Goal: Navigation & Orientation: Find specific page/section

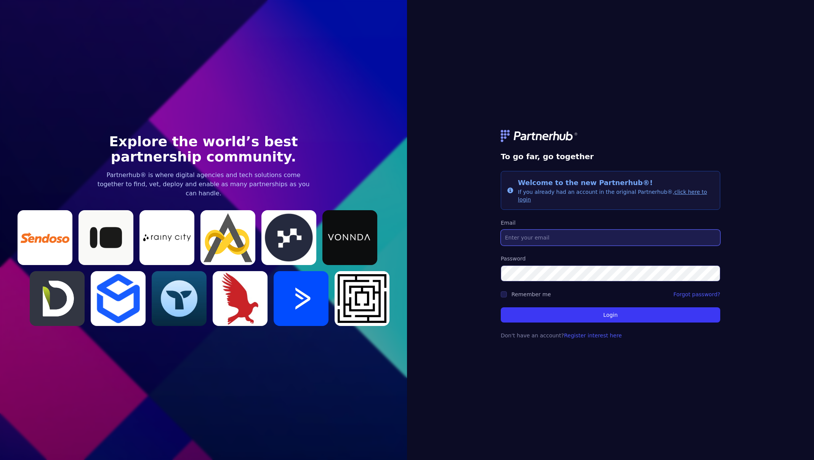
type input "[PERSON_NAME][EMAIL_ADDRESS][DOMAIN_NAME]"
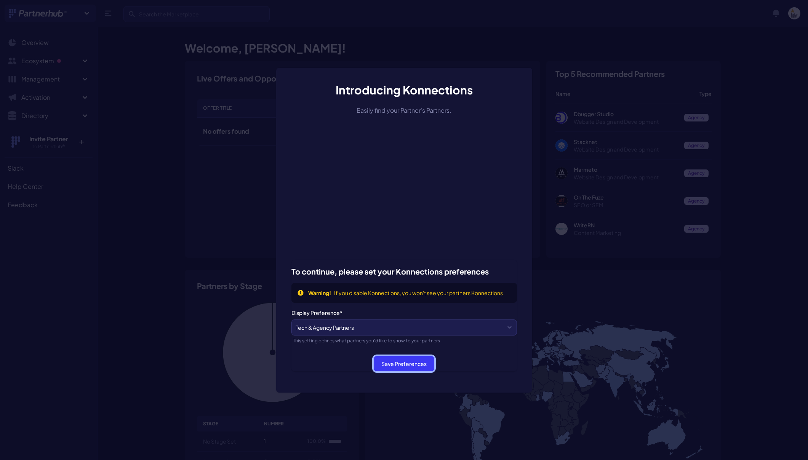
click at [420, 366] on button "Save Preferences" at bounding box center [404, 363] width 61 height 15
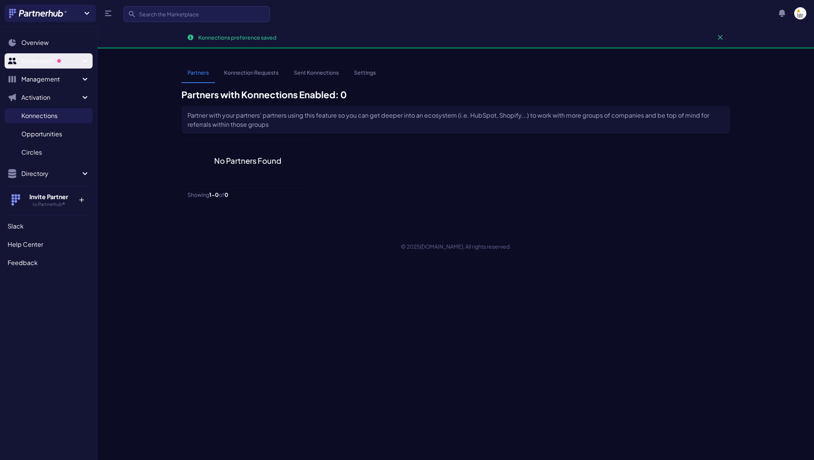
click at [55, 58] on span "Ecosystem" at bounding box center [50, 60] width 59 height 9
